Goal: Information Seeking & Learning: Compare options

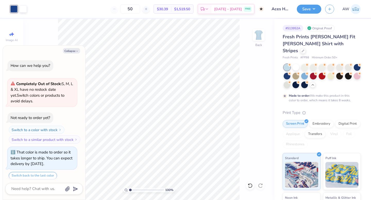
scroll to position [154, 0]
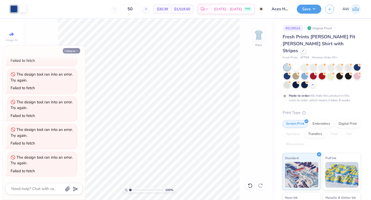
click at [75, 52] on icon "button" at bounding box center [76, 51] width 3 height 3
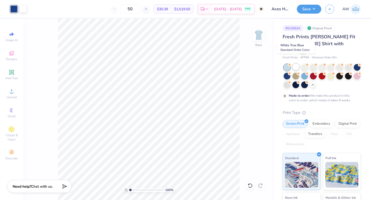
click at [294, 64] on div at bounding box center [295, 67] width 7 height 7
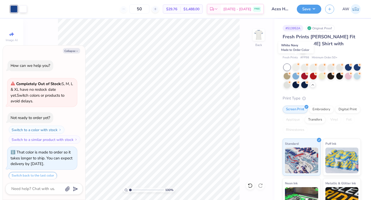
scroll to position [186, 0]
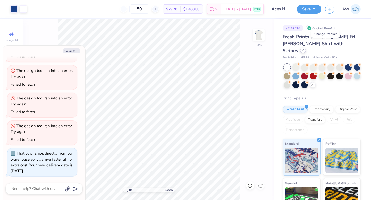
click at [306, 48] on div at bounding box center [303, 51] width 6 height 6
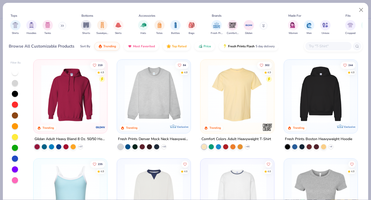
click at [16, 72] on div at bounding box center [15, 72] width 6 height 6
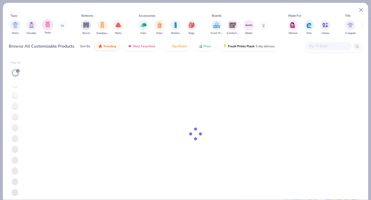
click at [48, 27] on img "filter for Tanks" at bounding box center [48, 25] width 6 height 6
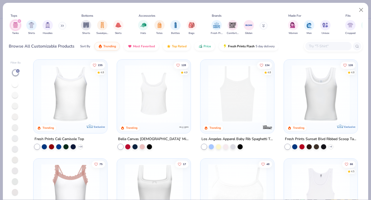
click at [90, 123] on div at bounding box center [70, 95] width 68 height 66
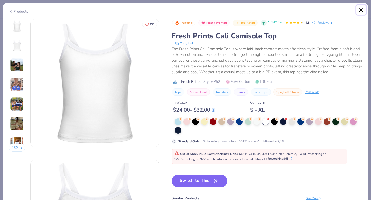
click at [361, 11] on button "Close" at bounding box center [361, 10] width 10 height 10
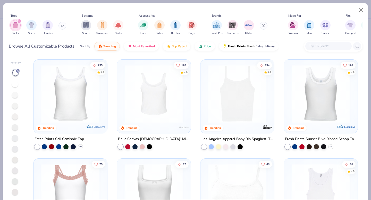
click at [172, 87] on img at bounding box center [153, 94] width 63 height 58
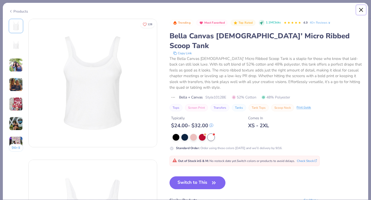
click at [363, 9] on button "Close" at bounding box center [361, 10] width 10 height 10
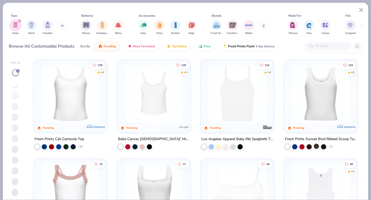
scroll to position [23, 0]
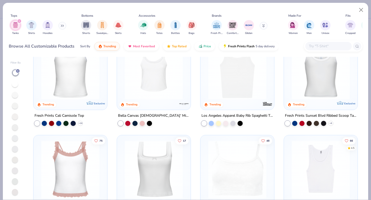
click at [316, 90] on img at bounding box center [320, 70] width 63 height 58
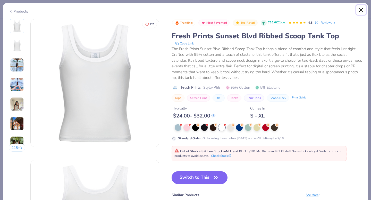
click at [359, 10] on button "Close" at bounding box center [361, 10] width 10 height 10
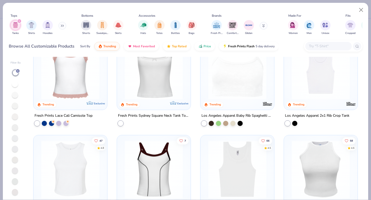
scroll to position [125, 0]
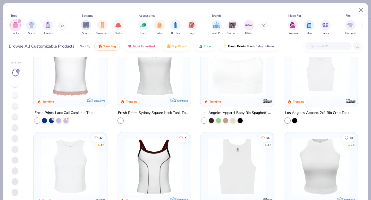
click at [159, 89] on img at bounding box center [153, 68] width 63 height 58
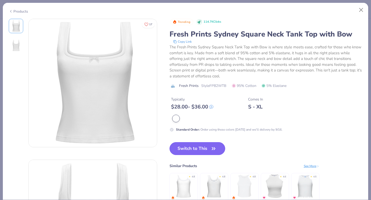
click at [196, 148] on button "Switch to This" at bounding box center [197, 148] width 56 height 13
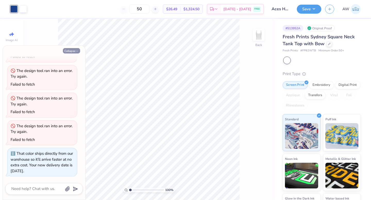
click at [77, 50] on icon "button" at bounding box center [76, 51] width 3 height 3
type textarea "x"
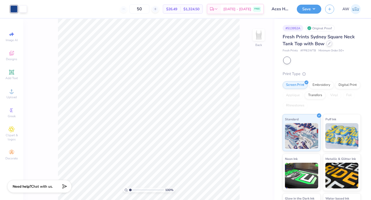
click at [329, 44] on icon at bounding box center [329, 43] width 3 height 3
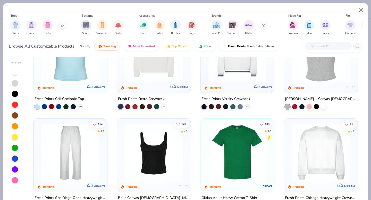
scroll to position [218, 0]
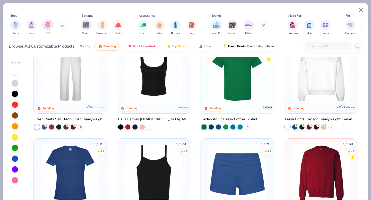
click at [48, 25] on img "filter for Tanks" at bounding box center [48, 25] width 6 height 6
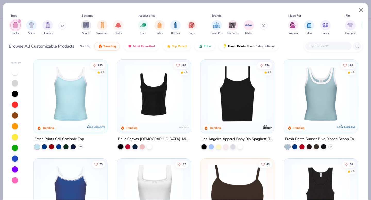
click at [16, 73] on div at bounding box center [15, 72] width 6 height 6
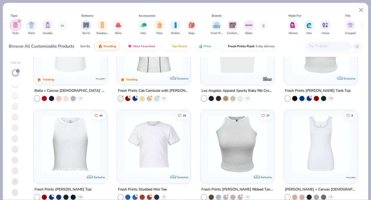
scroll to position [186, 0]
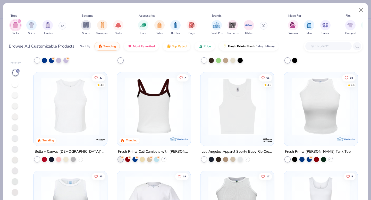
click at [144, 121] on div at bounding box center [154, 106] width 190 height 58
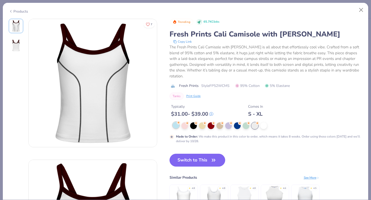
click at [175, 128] on div at bounding box center [176, 125] width 7 height 7
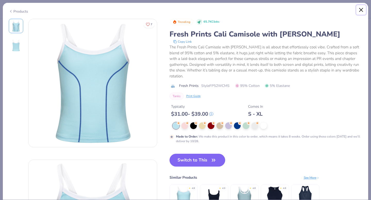
click at [360, 10] on button "Close" at bounding box center [361, 10] width 10 height 10
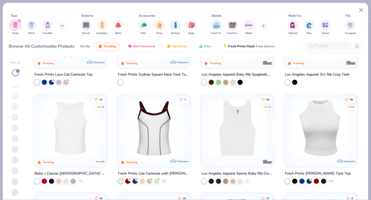
scroll to position [163, 0]
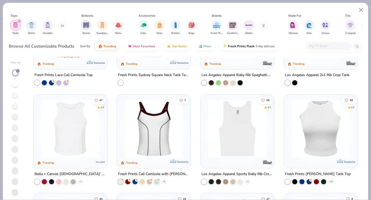
click at [77, 140] on img at bounding box center [70, 129] width 63 height 58
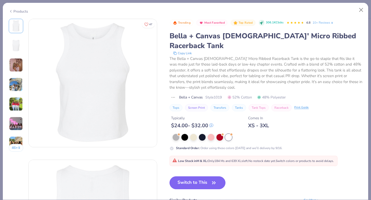
click at [218, 177] on button "Switch to This" at bounding box center [197, 183] width 56 height 13
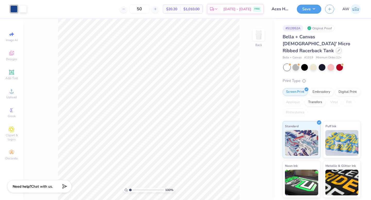
click at [336, 48] on div at bounding box center [339, 51] width 6 height 6
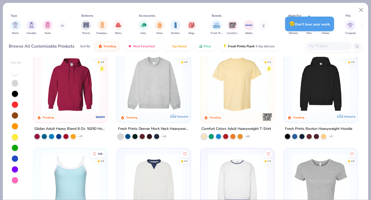
scroll to position [11, 0]
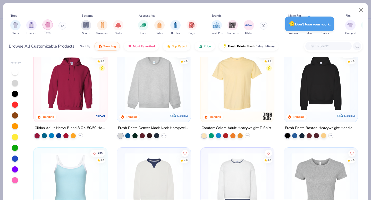
click at [50, 26] on img "filter for Tanks" at bounding box center [48, 25] width 6 height 6
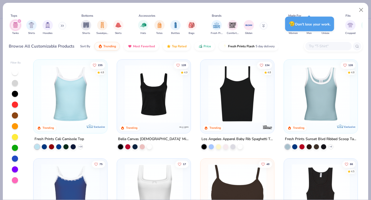
click at [16, 72] on div at bounding box center [15, 72] width 6 height 6
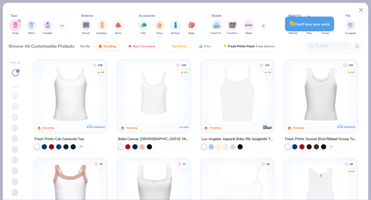
click at [149, 121] on img at bounding box center [153, 94] width 63 height 58
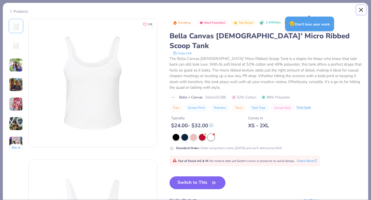
click at [362, 9] on button "Close" at bounding box center [361, 10] width 10 height 10
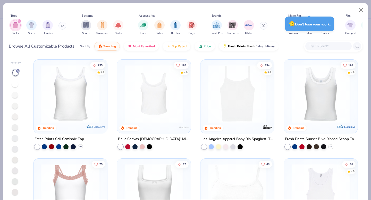
click at [250, 111] on img at bounding box center [236, 94] width 63 height 58
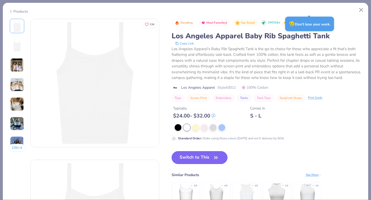
click at [209, 160] on button "Switch to This" at bounding box center [200, 157] width 56 height 13
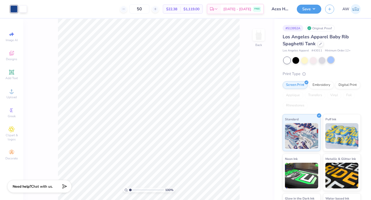
click at [330, 61] on div at bounding box center [330, 60] width 7 height 7
click at [14, 11] on div at bounding box center [13, 8] width 7 height 7
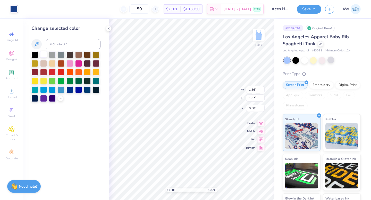
click at [41, 54] on div at bounding box center [43, 54] width 7 height 7
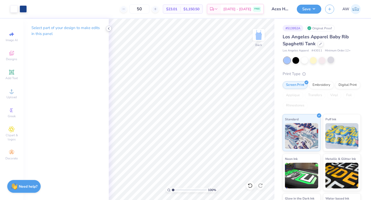
click at [109, 29] on icon at bounding box center [109, 29] width 4 height 4
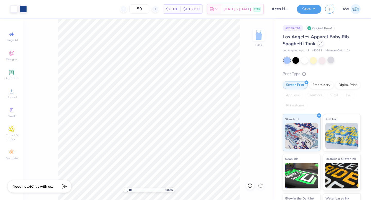
click at [319, 43] on icon at bounding box center [320, 43] width 3 height 3
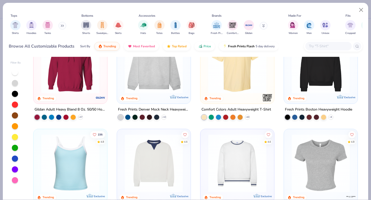
scroll to position [65, 0]
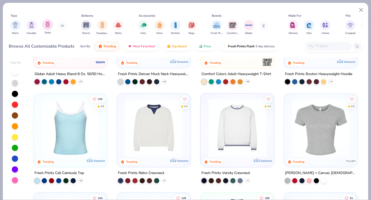
click at [48, 24] on img "filter for Tanks" at bounding box center [48, 25] width 6 height 6
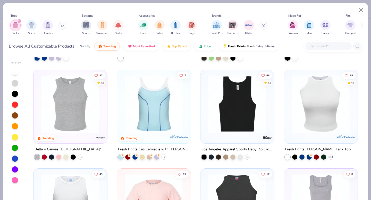
scroll to position [188, 0]
click at [299, 118] on img at bounding box center [320, 104] width 63 height 58
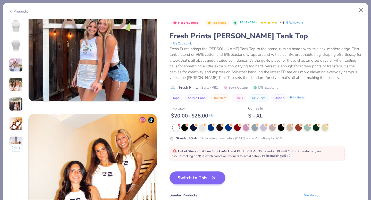
scroll to position [611, 0]
click at [360, 7] on button "Close" at bounding box center [361, 10] width 10 height 10
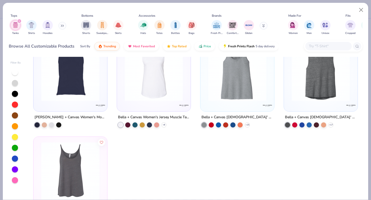
scroll to position [1096, 0]
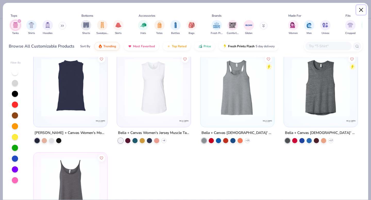
click at [358, 7] on button "Close" at bounding box center [361, 10] width 10 height 10
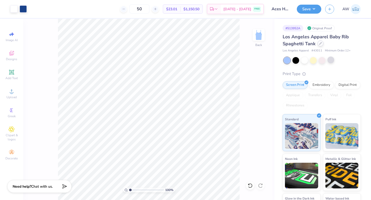
click at [319, 44] on icon at bounding box center [320, 43] width 3 height 3
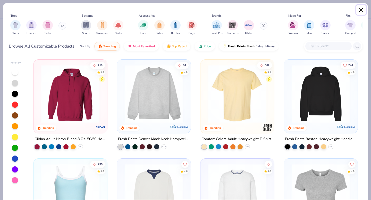
click at [362, 9] on button "Close" at bounding box center [361, 10] width 10 height 10
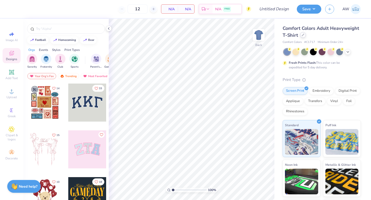
click at [303, 34] on icon at bounding box center [303, 35] width 3 height 3
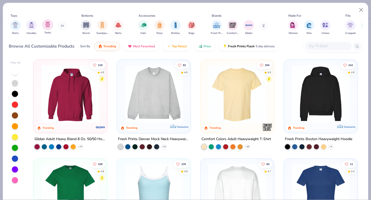
click at [49, 27] on img "filter for Tanks" at bounding box center [48, 25] width 6 height 6
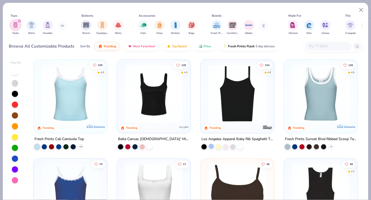
click at [212, 148] on div at bounding box center [211, 146] width 5 height 5
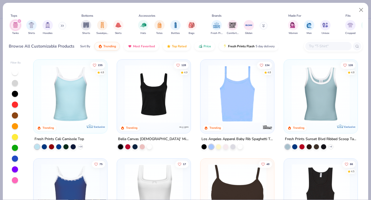
click at [314, 115] on img at bounding box center [320, 94] width 63 height 58
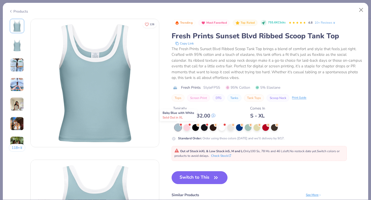
click at [179, 128] on div at bounding box center [178, 127] width 7 height 7
click at [359, 9] on button "Close" at bounding box center [361, 10] width 10 height 10
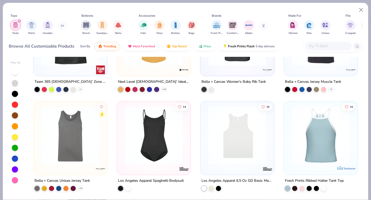
scroll to position [482, 0]
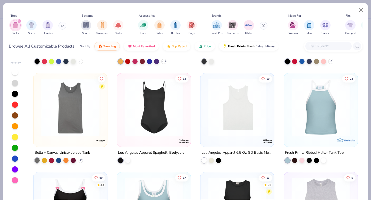
click at [313, 109] on img at bounding box center [320, 108] width 63 height 58
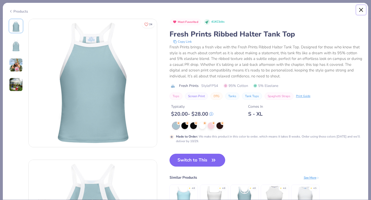
click at [359, 6] on button "Close" at bounding box center [361, 10] width 10 height 10
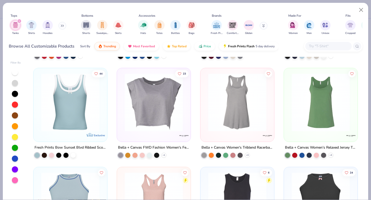
scroll to position [784, 0]
click at [14, 158] on div at bounding box center [15, 159] width 6 height 6
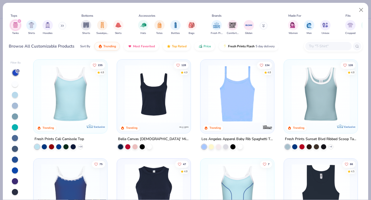
click at [95, 115] on img at bounding box center [70, 94] width 63 height 58
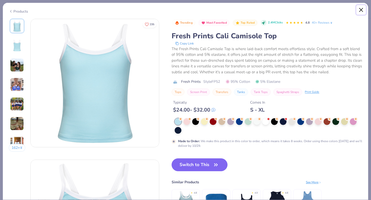
click at [358, 10] on button "Close" at bounding box center [361, 10] width 10 height 10
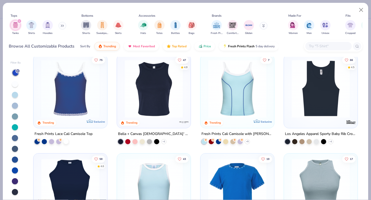
scroll to position [192, 0]
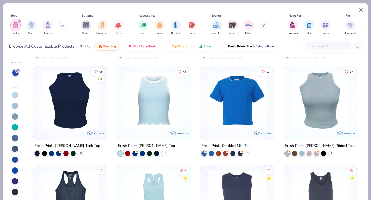
click at [153, 112] on img at bounding box center [153, 100] width 63 height 58
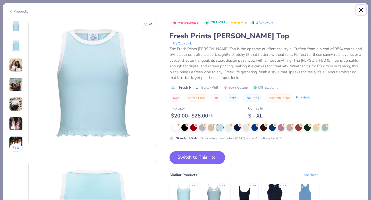
click at [359, 9] on button "Close" at bounding box center [361, 10] width 10 height 10
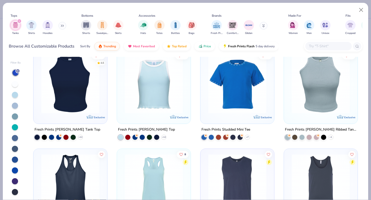
scroll to position [211, 0]
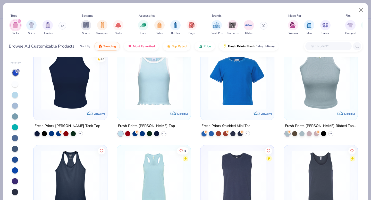
click at [310, 101] on img at bounding box center [320, 81] width 63 height 58
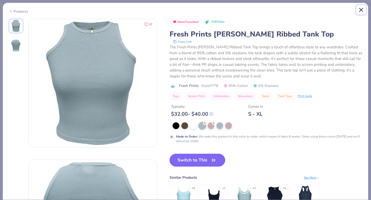
click at [360, 12] on button "Close" at bounding box center [361, 10] width 10 height 10
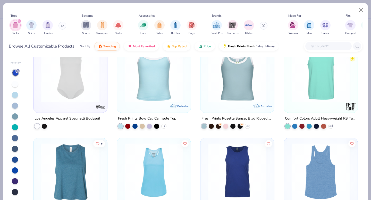
scroll to position [413, 0]
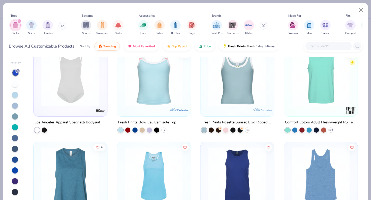
click at [241, 86] on img at bounding box center [236, 77] width 63 height 58
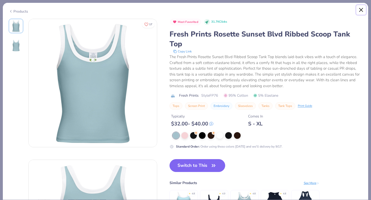
click at [361, 11] on button "Close" at bounding box center [361, 10] width 10 height 10
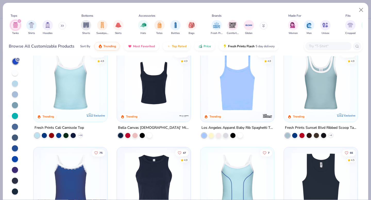
click at [319, 75] on img at bounding box center [320, 83] width 63 height 58
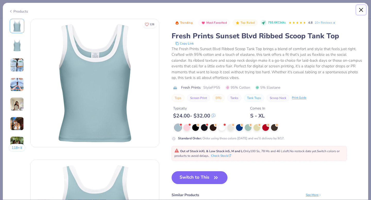
click at [361, 9] on button "Close" at bounding box center [361, 10] width 10 height 10
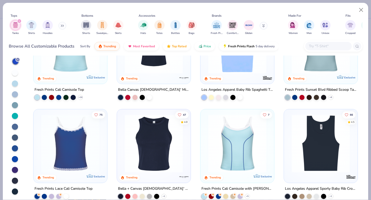
scroll to position [76, 0]
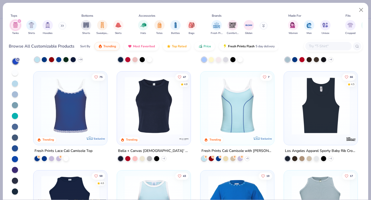
click at [80, 113] on img at bounding box center [70, 106] width 63 height 58
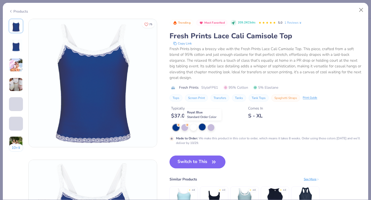
click at [203, 127] on div at bounding box center [202, 127] width 7 height 7
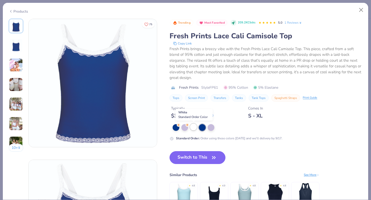
click at [194, 127] on div at bounding box center [193, 127] width 7 height 7
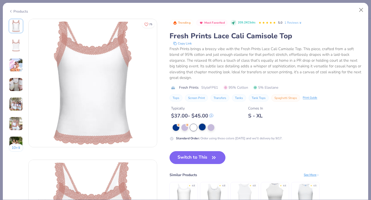
click at [200, 127] on div at bounding box center [202, 127] width 7 height 7
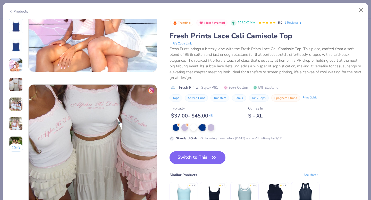
scroll to position [421, 0]
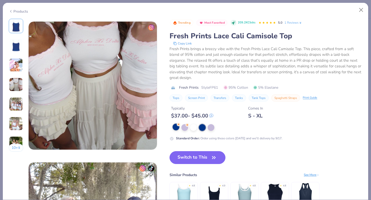
click at [176, 126] on div at bounding box center [176, 127] width 7 height 7
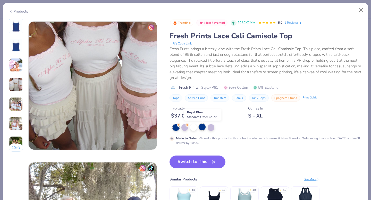
click at [203, 127] on div at bounding box center [202, 127] width 7 height 7
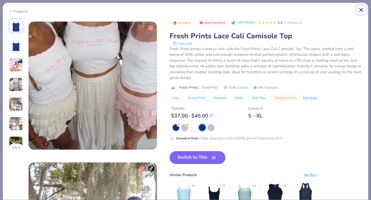
click at [361, 9] on button "Close" at bounding box center [361, 10] width 10 height 10
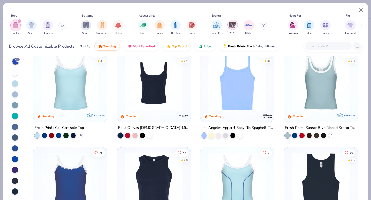
click at [231, 25] on img "filter for Comfort Colors" at bounding box center [233, 25] width 8 height 8
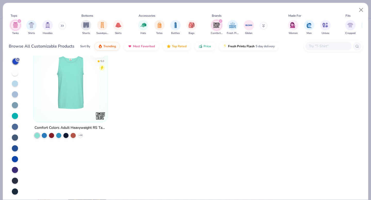
click at [219, 20] on icon "filter for Comfort Colors" at bounding box center [220, 21] width 2 height 2
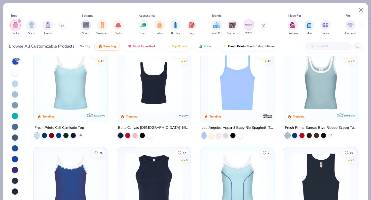
click at [249, 23] on img "filter for Gildan" at bounding box center [249, 25] width 8 height 8
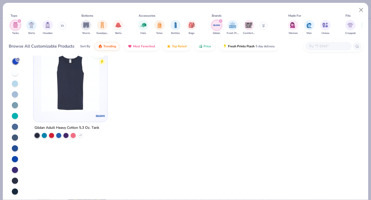
click at [220, 21] on icon "filter for Gildan" at bounding box center [221, 21] width 2 height 2
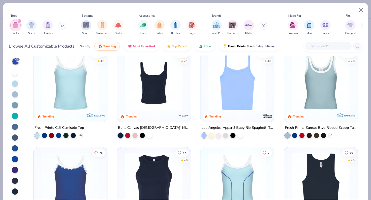
click at [246, 105] on img at bounding box center [236, 83] width 63 height 58
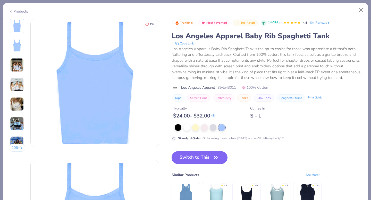
click at [18, 64] on img at bounding box center [17, 65] width 14 height 14
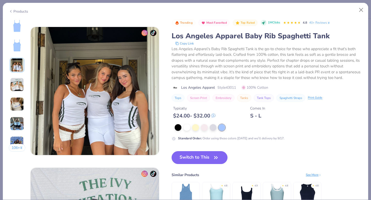
scroll to position [282, 0]
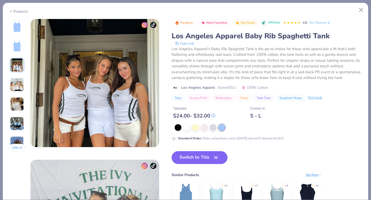
click at [16, 28] on img at bounding box center [17, 26] width 12 height 12
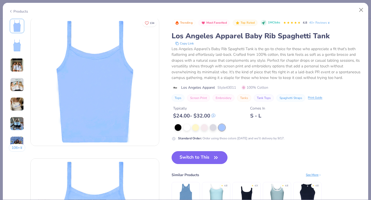
scroll to position [0, 0]
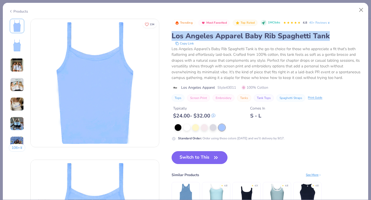
drag, startPoint x: 170, startPoint y: 37, endPoint x: 355, endPoint y: 43, distance: 184.2
copy div "Los Angeles Apparel Baby Rib Spaghetti Tank"
click at [361, 8] on button "Close" at bounding box center [361, 10] width 10 height 10
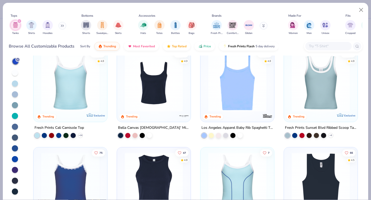
click at [233, 88] on img at bounding box center [236, 83] width 63 height 58
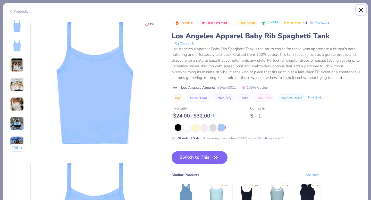
click at [362, 9] on button "Close" at bounding box center [361, 10] width 10 height 10
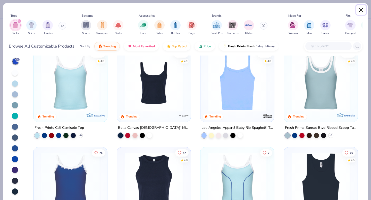
click at [362, 6] on button "Close" at bounding box center [361, 10] width 10 height 10
